Goal: Transaction & Acquisition: Purchase product/service

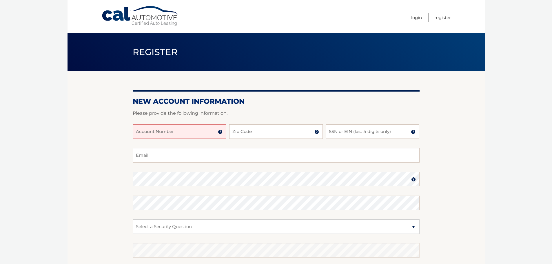
click at [172, 132] on input "Account Number" at bounding box center [180, 131] width 94 height 14
type input "44455985044"
click at [241, 133] on input "Zip Code" at bounding box center [276, 131] width 94 height 14
type input "33150"
click at [331, 132] on input "SSN or EIN (last 4 digits only)" at bounding box center [373, 131] width 94 height 14
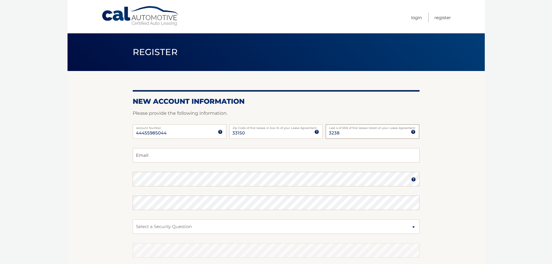
type input "3238"
click at [220, 157] on input "Email" at bounding box center [276, 155] width 287 height 14
type input "anglicansmoker@gmail.com"
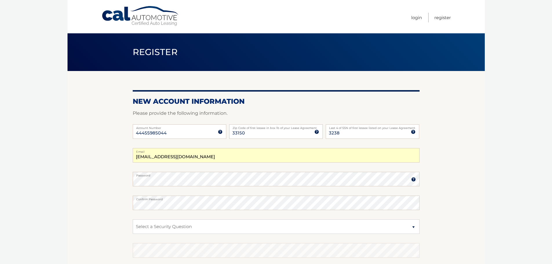
click at [409, 179] on span at bounding box center [408, 179] width 5 height 5
click at [509, 208] on body "Cal Automotive Menu Login Register Register" at bounding box center [276, 132] width 552 height 264
click at [243, 228] on select "Select a Security Question What was the name of your elementary school? What is…" at bounding box center [276, 226] width 287 height 14
select select "1"
click at [133, 219] on select "Select a Security Question What was the name of your elementary school? What is…" at bounding box center [276, 226] width 287 height 14
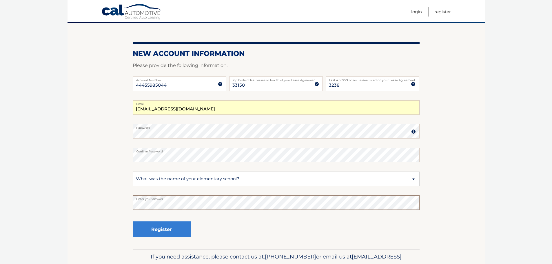
scroll to position [48, 0]
click at [170, 226] on button "Register" at bounding box center [162, 229] width 58 height 16
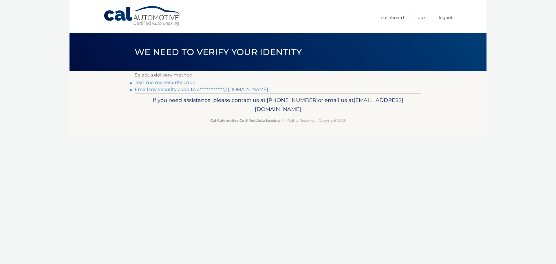
click at [187, 81] on link "Text me my security code" at bounding box center [165, 83] width 61 height 6
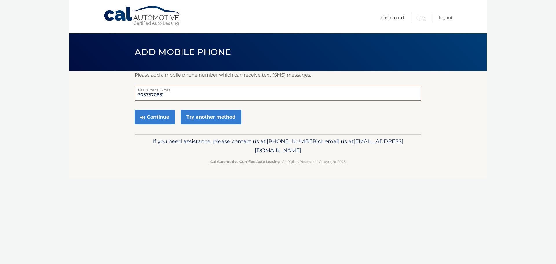
click at [171, 97] on input "3057570831" at bounding box center [278, 93] width 287 height 14
type input "3"
type input "786-271-3698"
click at [165, 115] on button "Continue" at bounding box center [155, 117] width 40 height 14
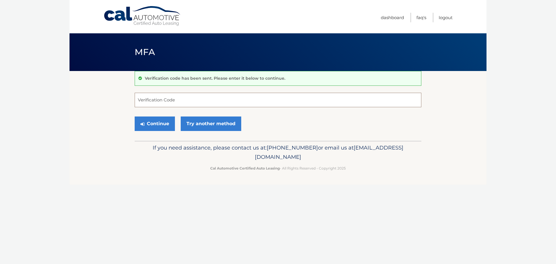
click at [152, 100] on input "Verification Code" at bounding box center [278, 100] width 287 height 14
type input "181221"
click at [162, 122] on button "Continue" at bounding box center [155, 124] width 40 height 14
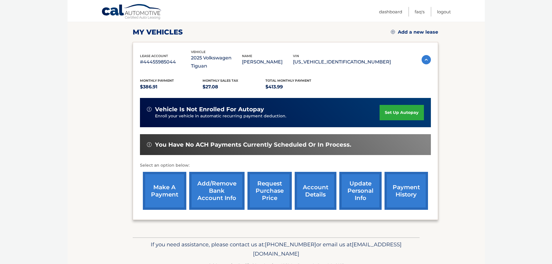
scroll to position [84, 0]
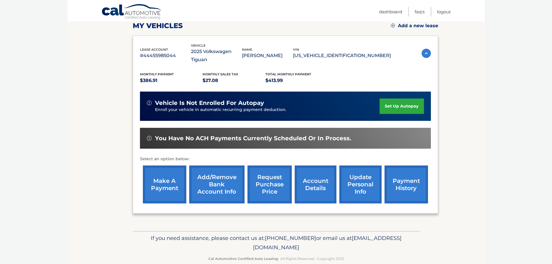
click at [174, 176] on link "make a payment" at bounding box center [164, 184] width 43 height 38
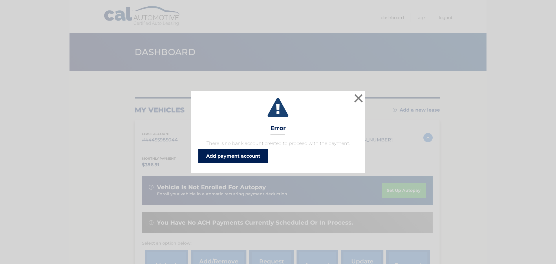
click at [256, 155] on link "Add payment account" at bounding box center [234, 156] width 70 height 14
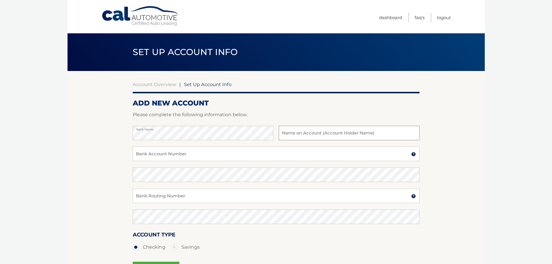
click at [291, 130] on input "text" at bounding box center [349, 133] width 141 height 14
type input "[PERSON_NAME]"
click at [159, 152] on input "Bank Account Number" at bounding box center [276, 154] width 287 height 14
type input "9146768762"
click at [160, 199] on input "Bank Routing Number" at bounding box center [276, 196] width 287 height 14
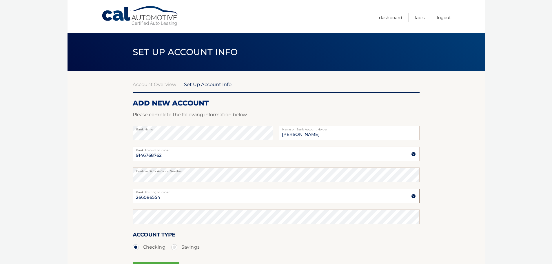
type input "266086554"
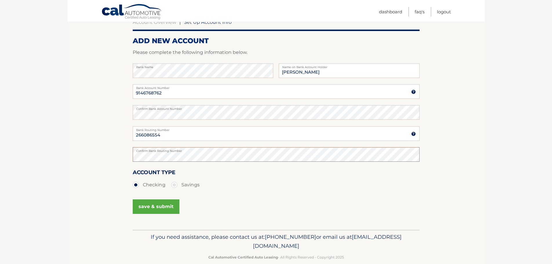
scroll to position [72, 0]
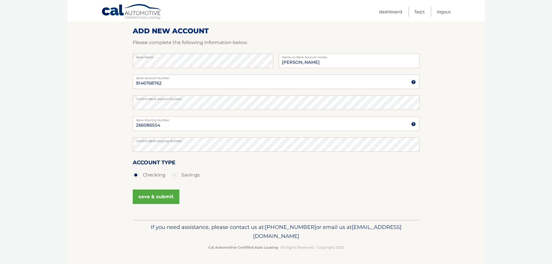
click at [168, 193] on button "save & submit" at bounding box center [156, 197] width 47 height 14
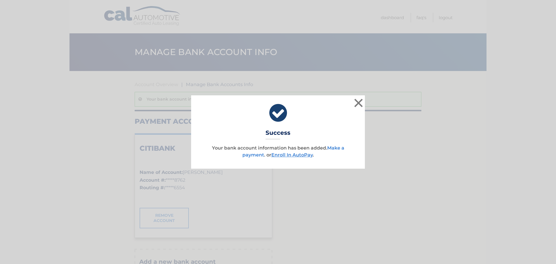
click at [258, 155] on link "Make a payment" at bounding box center [294, 151] width 102 height 12
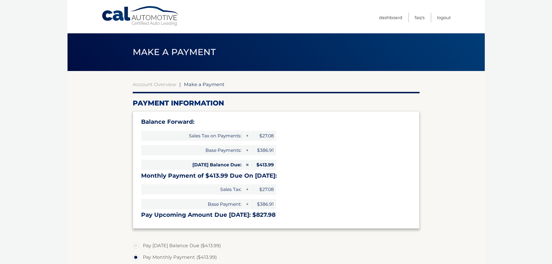
select select "YWRmYzM1YjktYjg3Ni00NzM3LTkyZGYtODkwZWQ5YjJhMTY1"
